Goal: Transaction & Acquisition: Purchase product/service

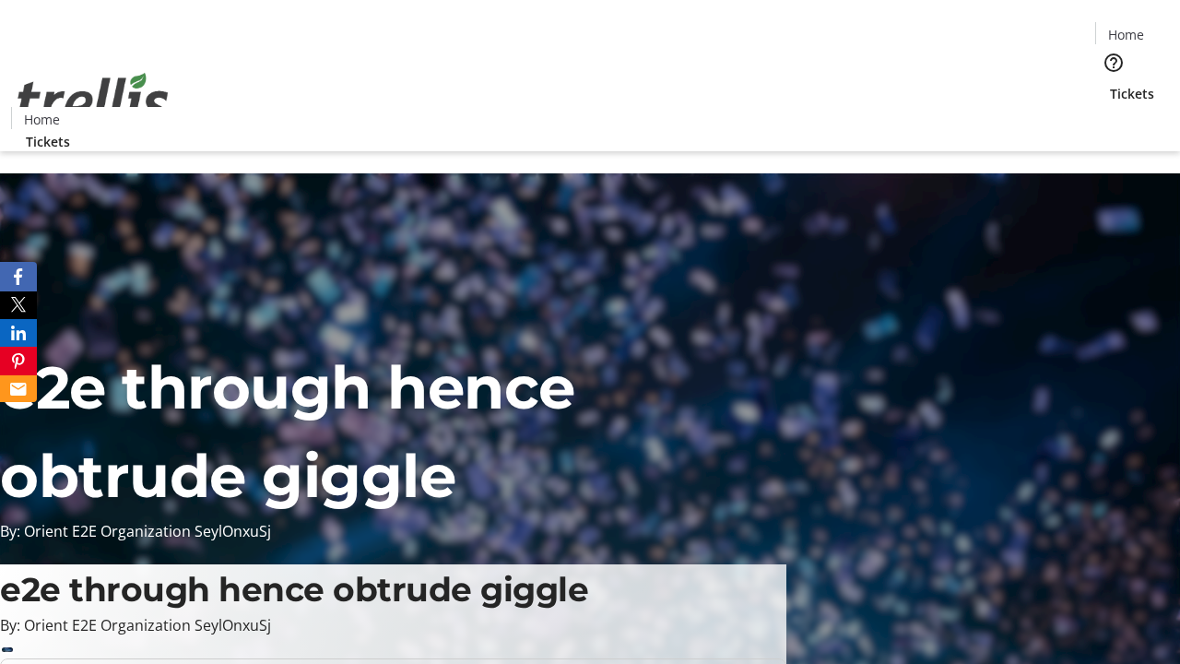
click at [1110, 84] on span "Tickets" at bounding box center [1132, 93] width 44 height 19
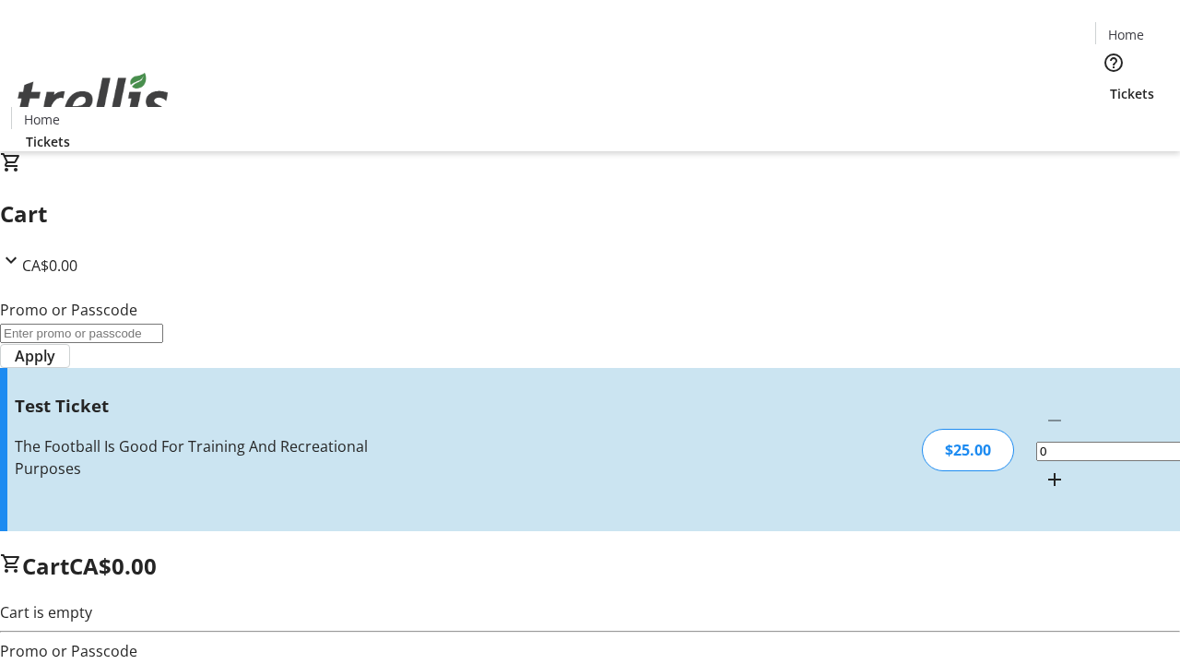
click at [1043, 468] on mat-icon "Increment by one" at bounding box center [1054, 479] width 22 height 22
type input "1"
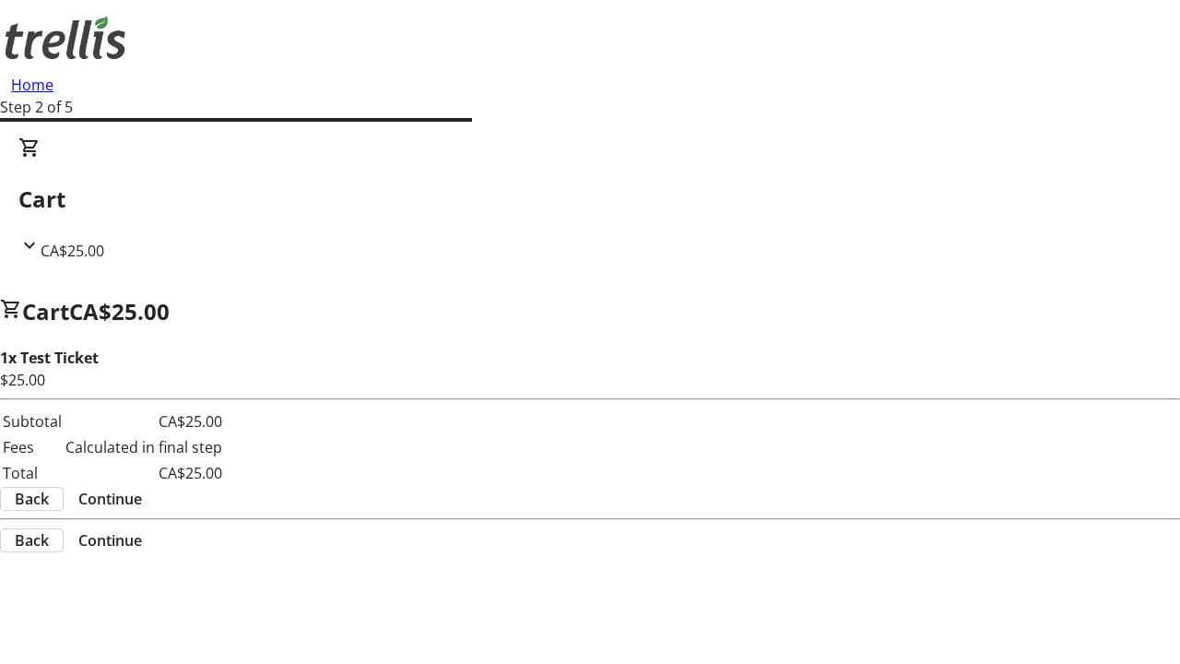
click at [142, 488] on span "Continue" at bounding box center [110, 499] width 64 height 22
